Goal: Transaction & Acquisition: Purchase product/service

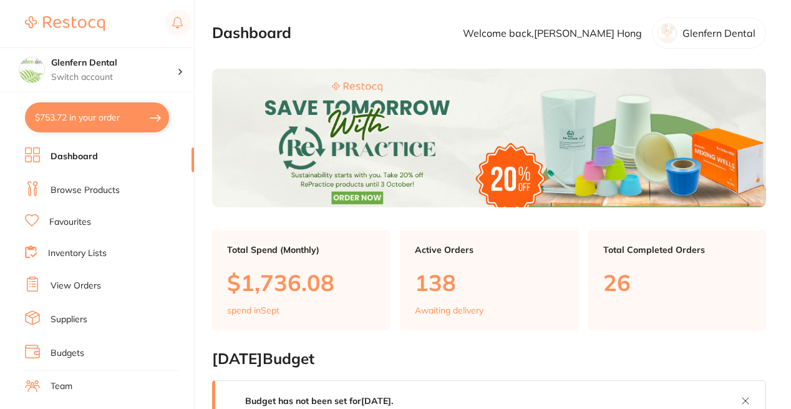
click at [103, 192] on link "Browse Products" at bounding box center [85, 190] width 69 height 12
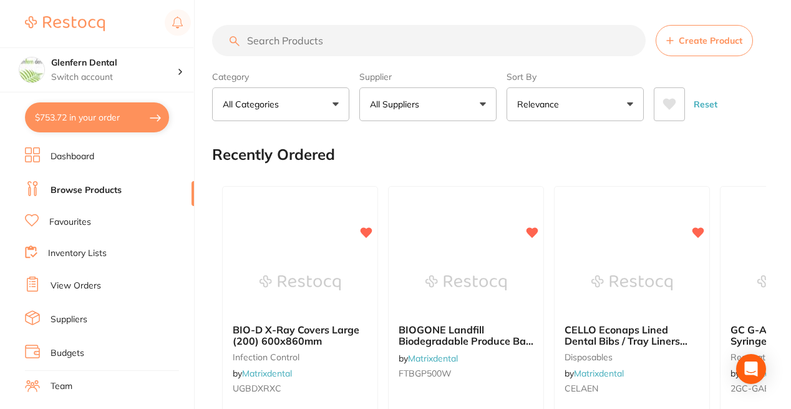
click at [280, 36] on input "search" at bounding box center [429, 40] width 434 height 31
paste input "ACSMS2531W"
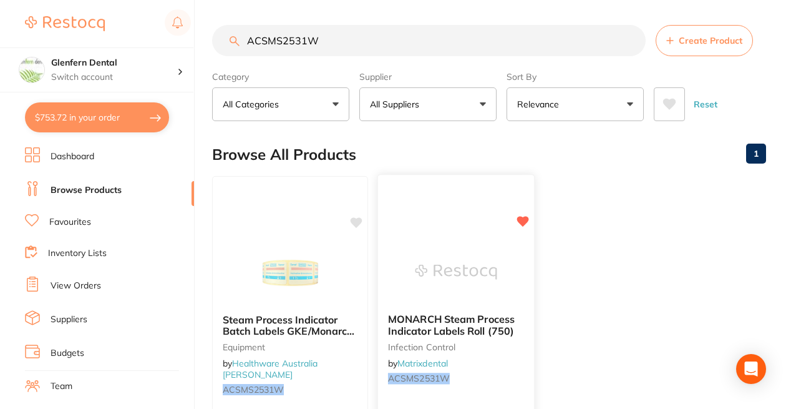
type input "ACSMS2531W"
click at [459, 313] on div "MONARCH Steam Process Indicator Labels Roll (750) infection control by Matrixde…" at bounding box center [456, 350] width 156 height 95
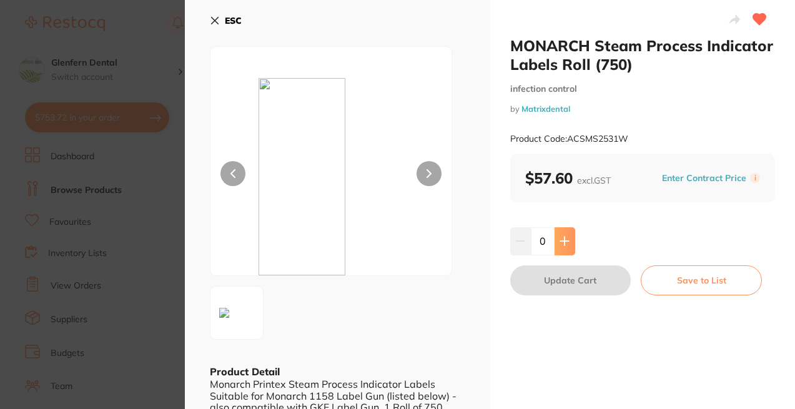
click at [565, 243] on icon at bounding box center [564, 241] width 10 height 10
type input "2"
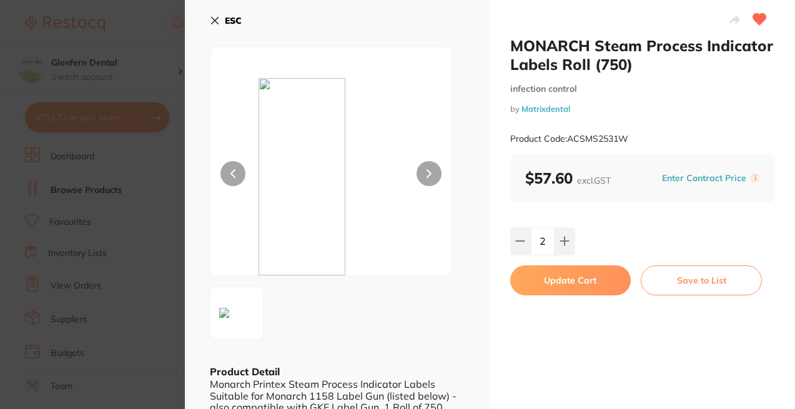
click at [564, 279] on button "Update Cart" at bounding box center [570, 280] width 121 height 30
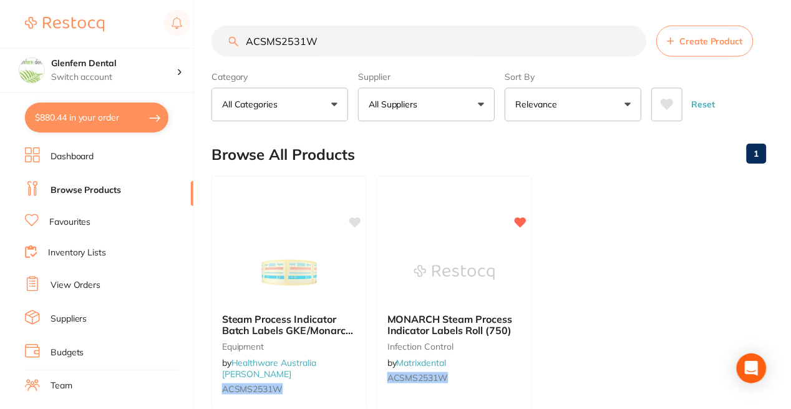
scroll to position [1, 0]
click at [336, 34] on input "ACSMS2531W" at bounding box center [429, 39] width 434 height 31
type input "A"
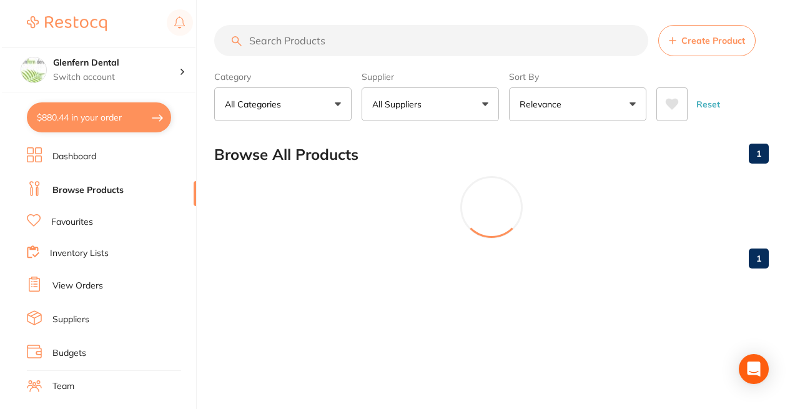
scroll to position [0, 0]
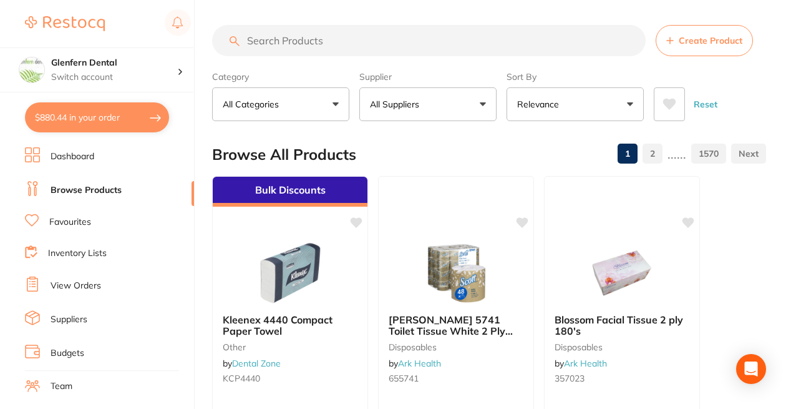
click at [285, 37] on input "search" at bounding box center [429, 40] width 434 height 31
paste input "PKRP0040"
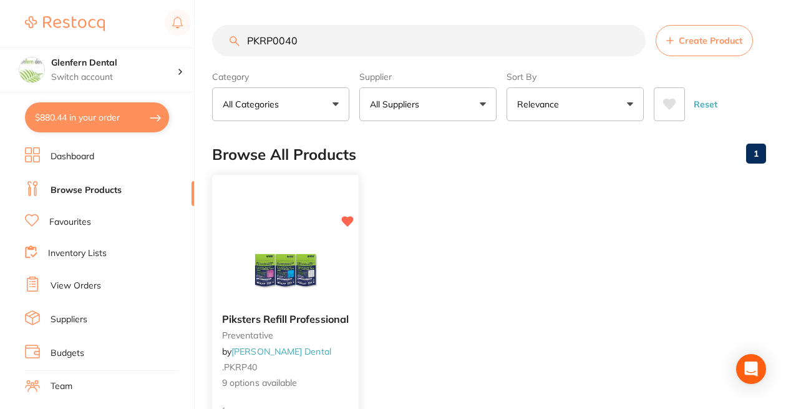
type input "PKRP0040"
click at [271, 316] on span "Piksters Refill Professional" at bounding box center [285, 319] width 127 height 12
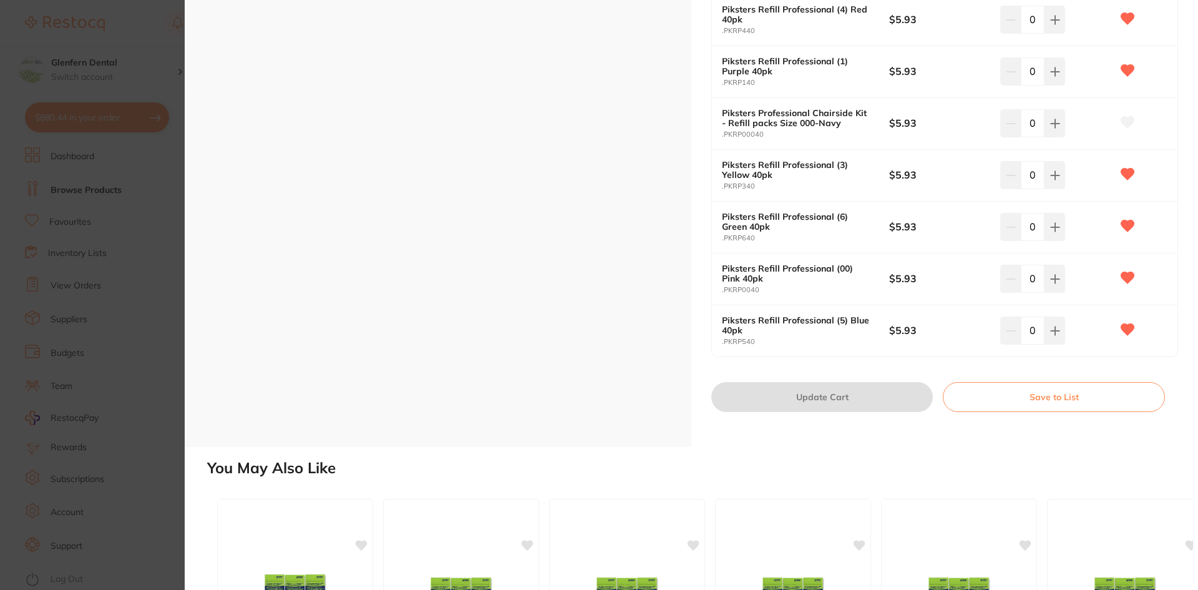
scroll to position [437, 0]
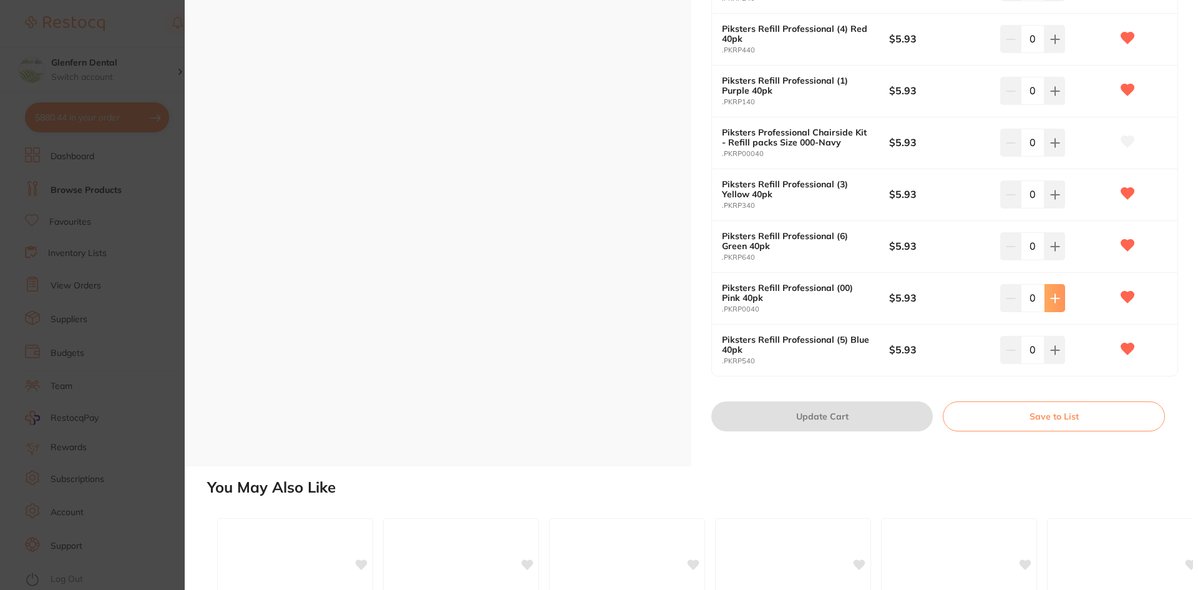
click at [794, 297] on icon at bounding box center [1055, 298] width 10 height 10
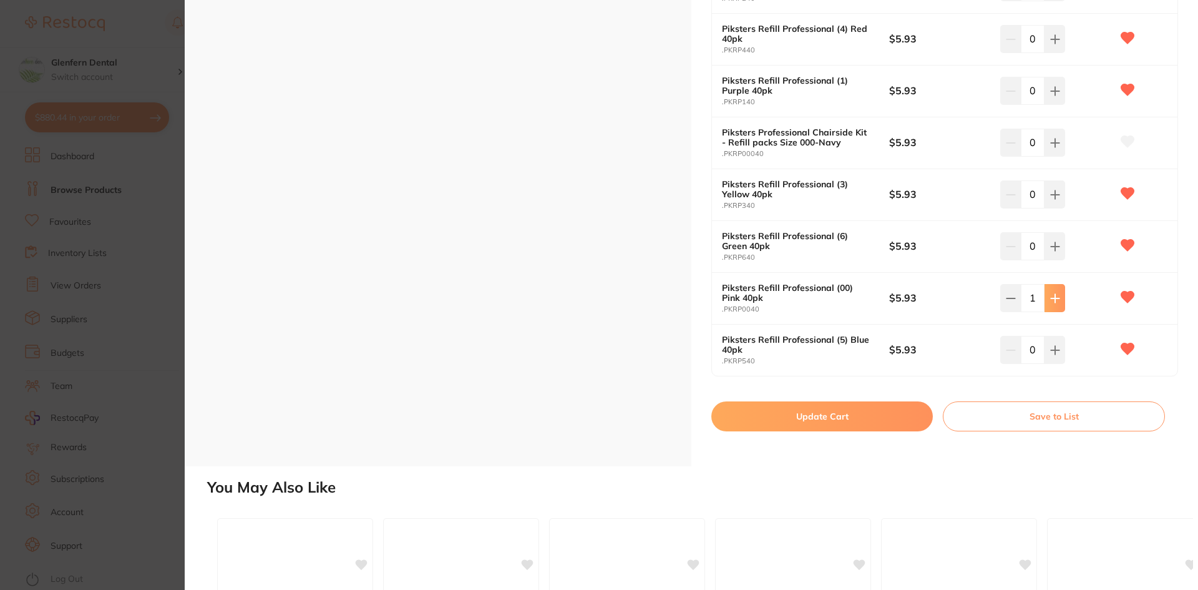
click at [794, 297] on icon at bounding box center [1055, 298] width 10 height 10
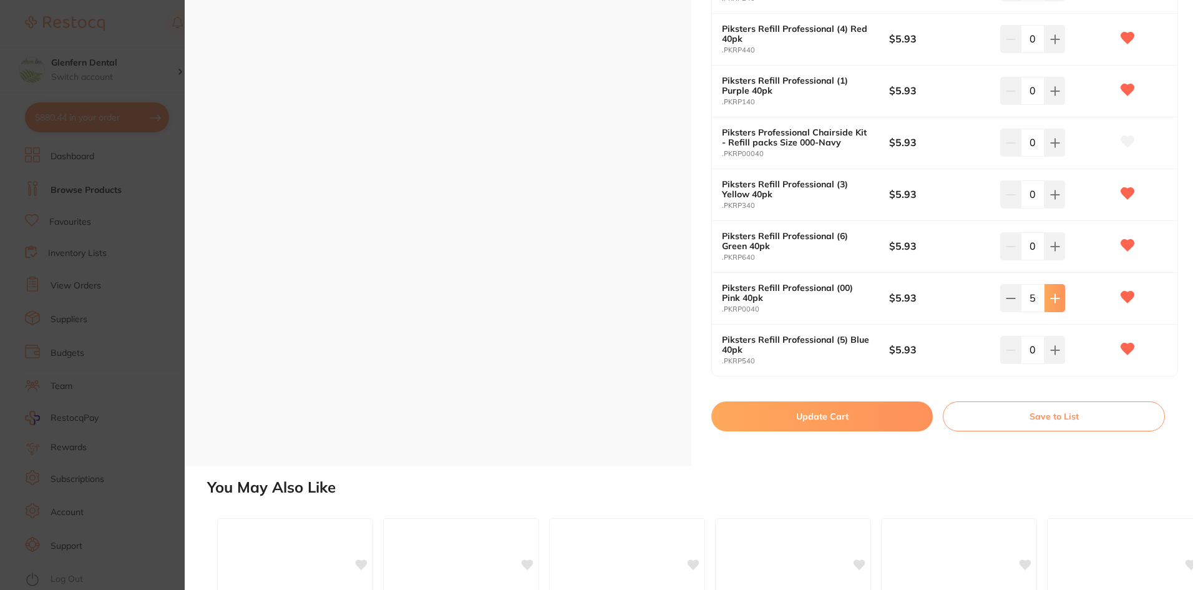
type input "6"
click at [794, 408] on button "Update Cart" at bounding box center [823, 416] width 222 height 30
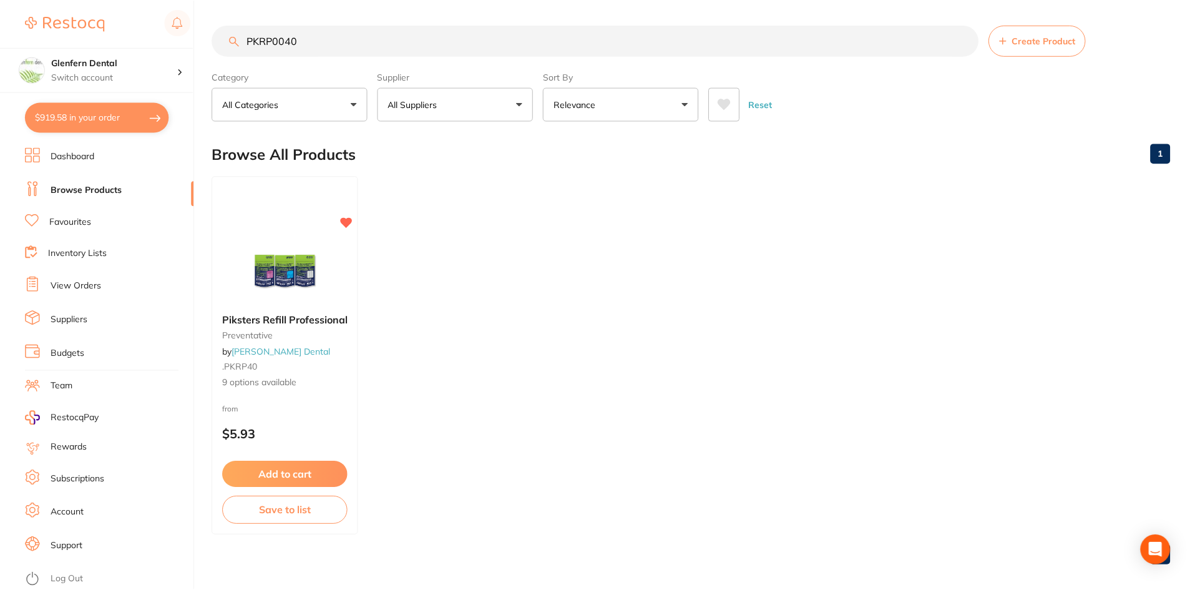
scroll to position [1, 0]
click at [303, 39] on input "PKRP0040" at bounding box center [595, 39] width 766 height 31
type input "P"
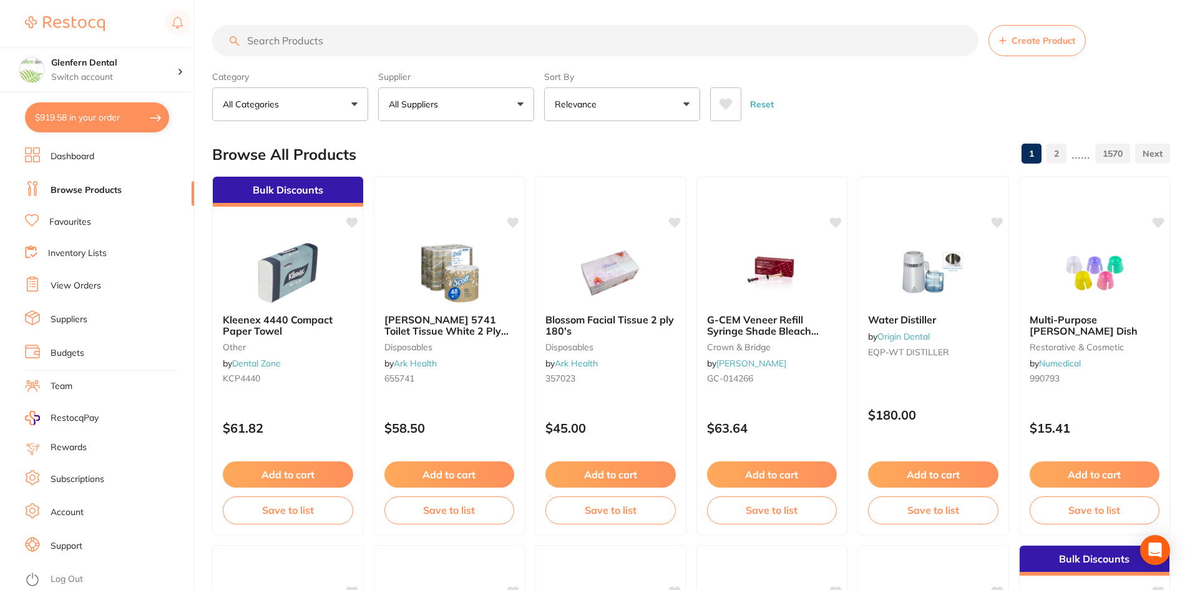
drag, startPoint x: 259, startPoint y: 559, endPoint x: 61, endPoint y: 205, distance: 406.0
click at [259, 408] on div at bounding box center [288, 561] width 150 height 31
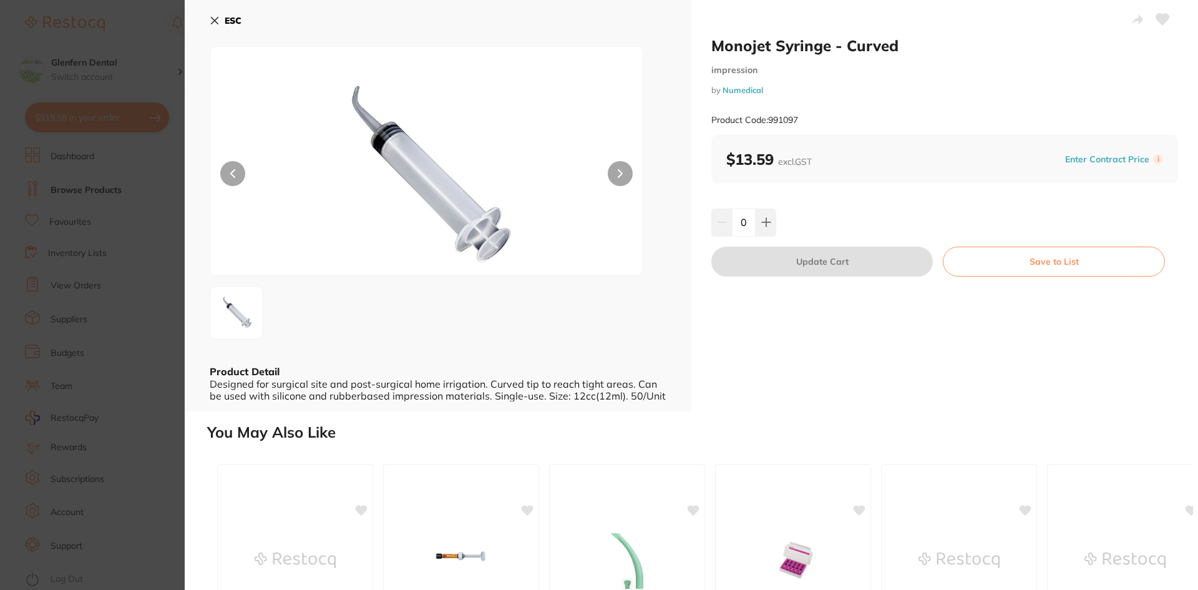
click at [222, 21] on button "ESC" at bounding box center [226, 20] width 32 height 21
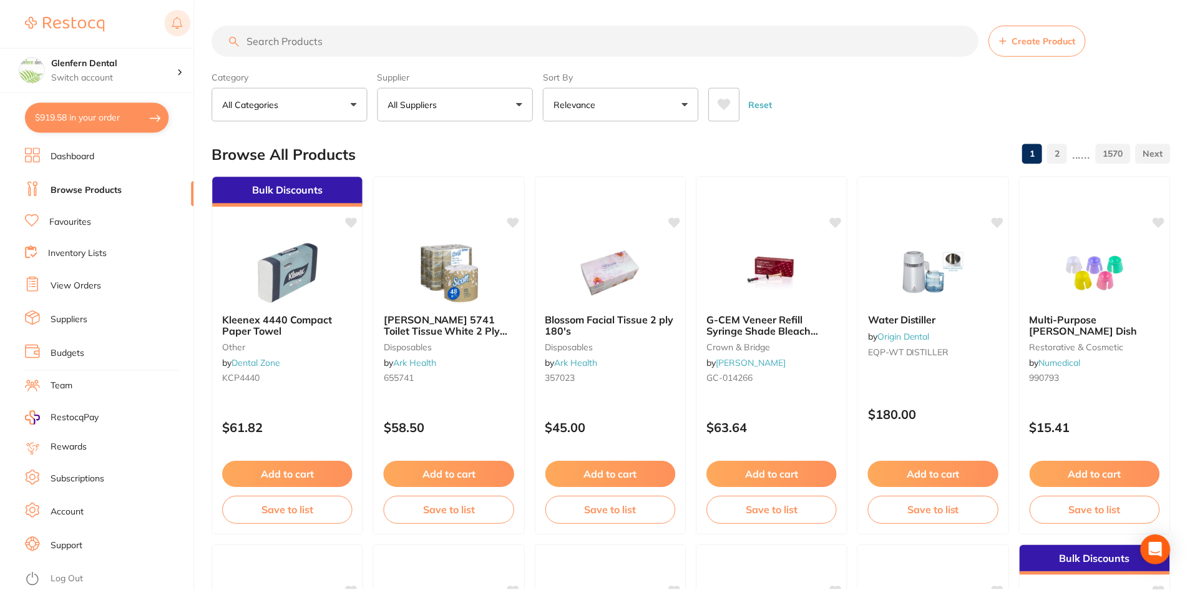
scroll to position [1, 0]
click at [89, 117] on button "$919.58 in your order" at bounding box center [97, 117] width 144 height 30
checkbox input "true"
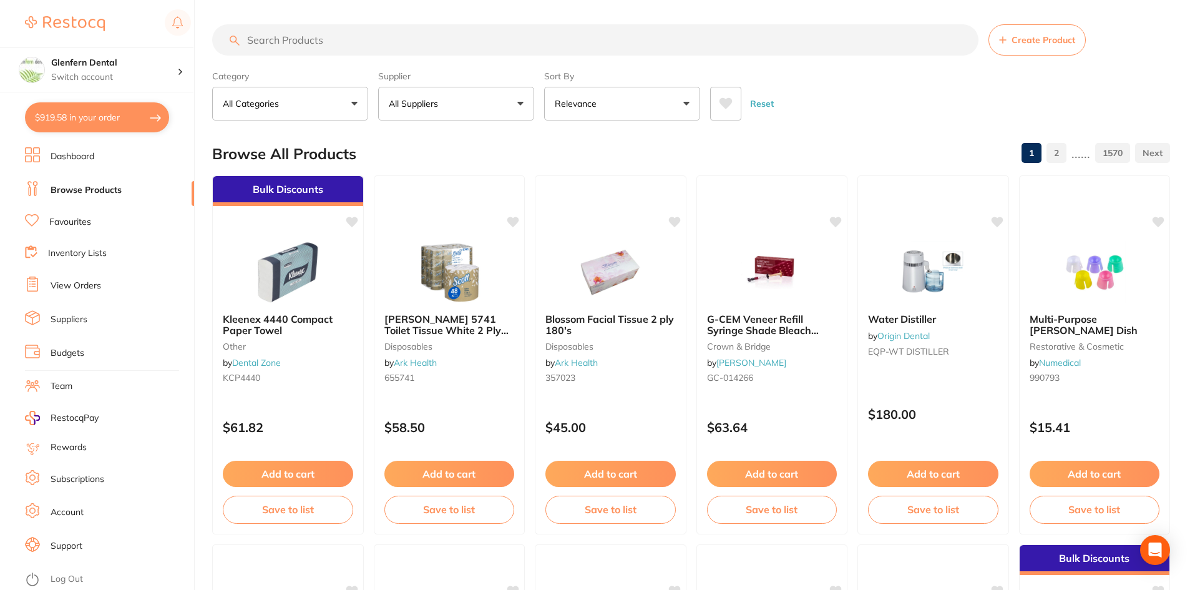
checkbox input "true"
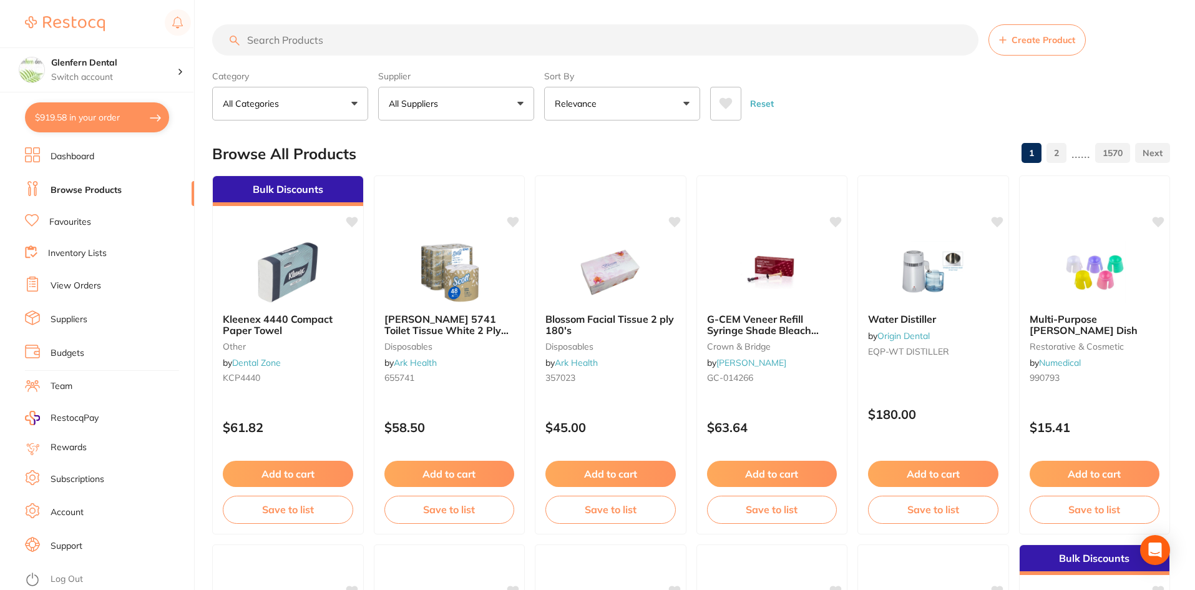
checkbox input "true"
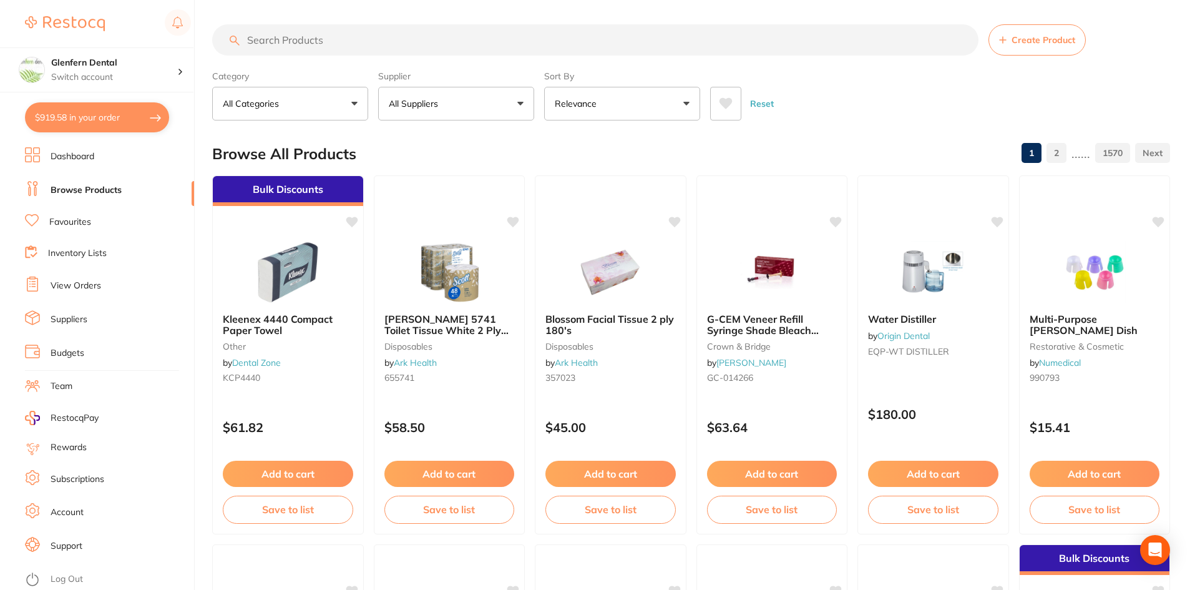
checkbox input "true"
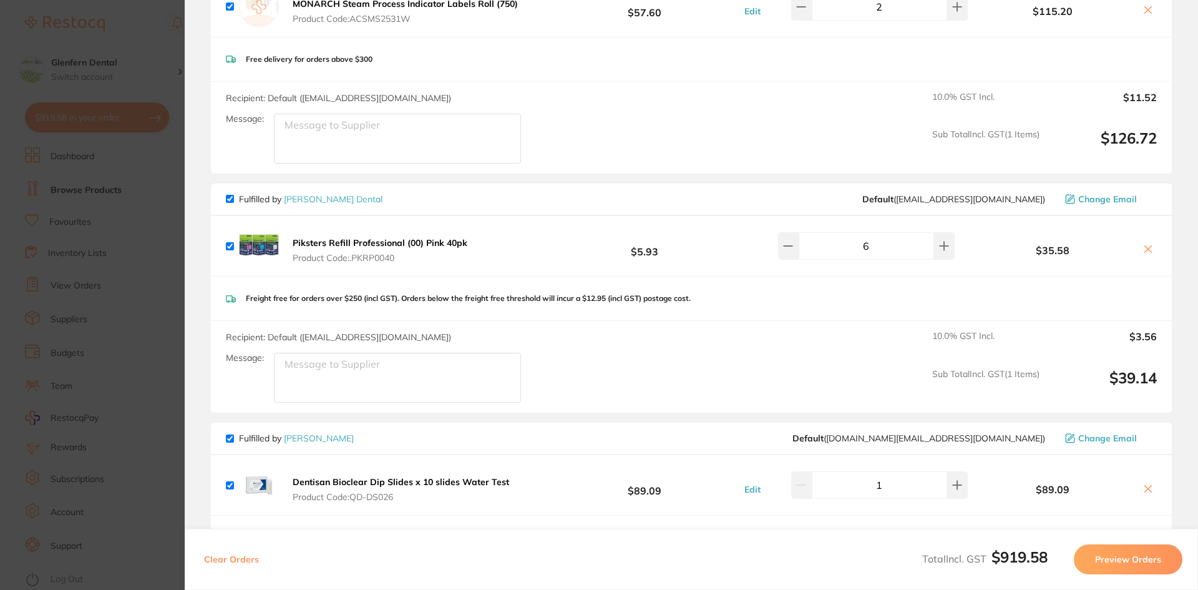
scroll to position [0, 0]
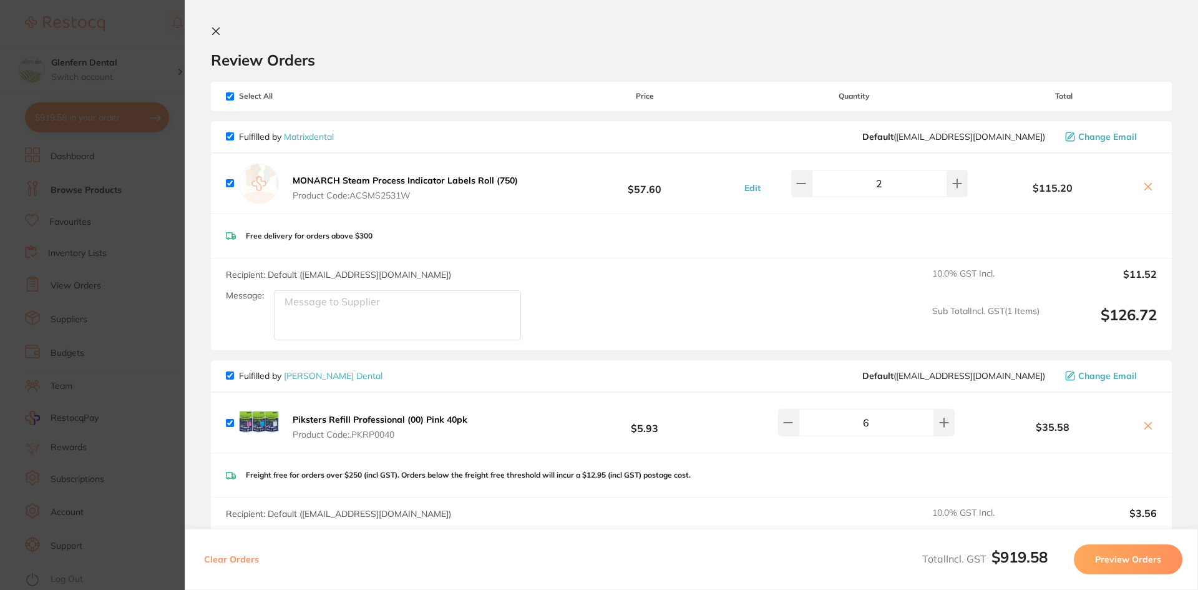
click at [213, 31] on icon at bounding box center [216, 31] width 10 height 10
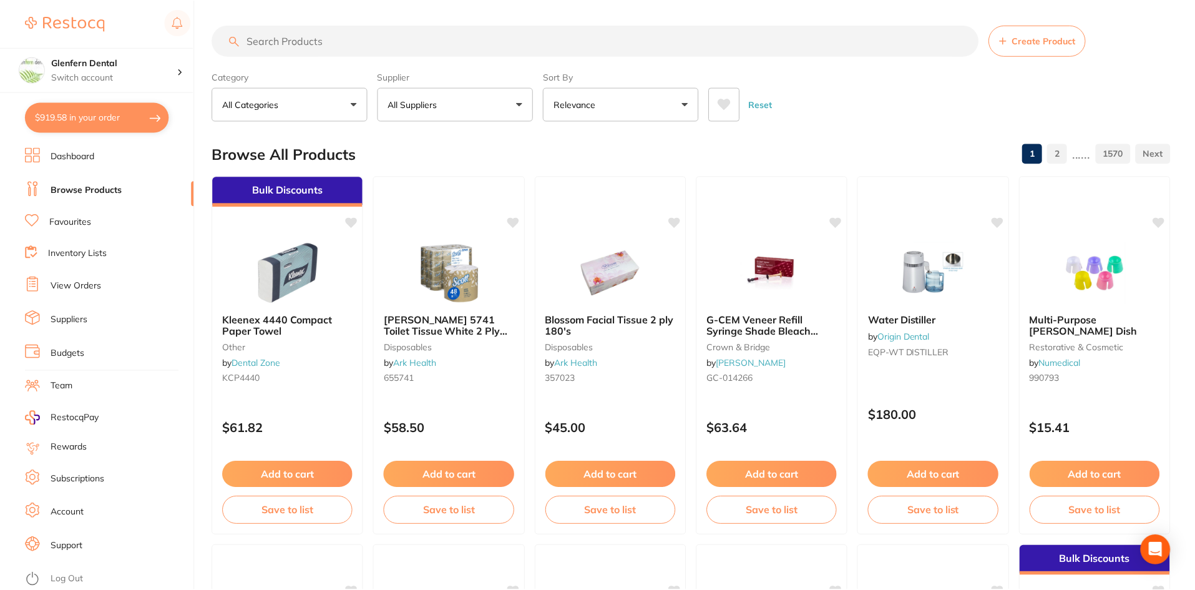
scroll to position [1, 0]
